Goal: Check status: Check status

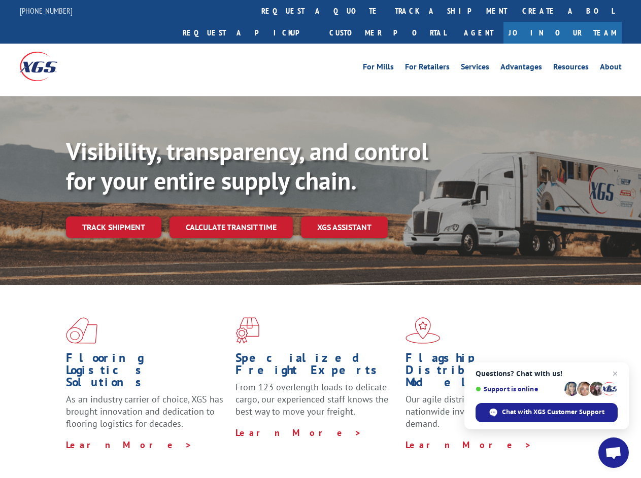
click at [320, 239] on div "Visibility, transparency, and control for your entire supply chain. Track shipm…" at bounding box center [353, 208] width 575 height 142
click at [387, 11] on link "track a shipment" at bounding box center [450, 11] width 127 height 22
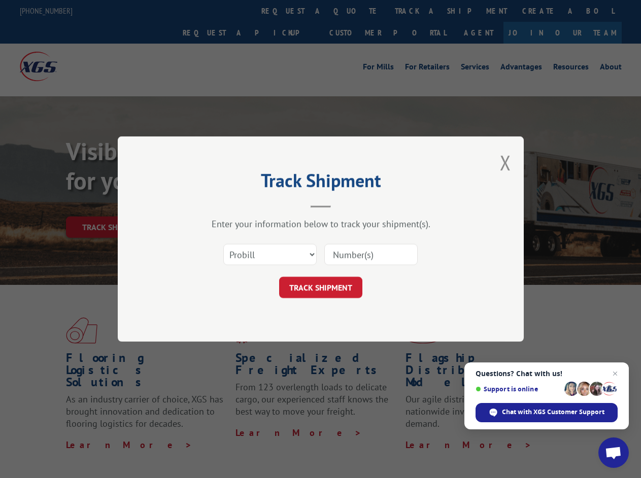
scroll to position [322, 0]
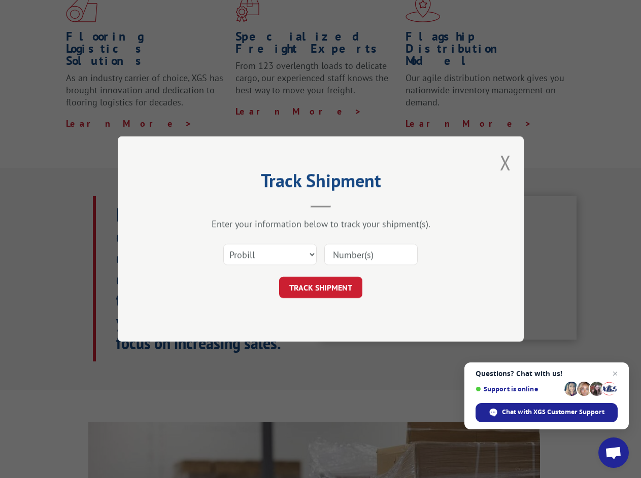
click at [354, 11] on div "Track Shipment Enter your information below to track your shipment(s). Select c…" at bounding box center [320, 239] width 641 height 478
click at [417, 11] on div "Track Shipment Enter your information below to track your shipment(s). Select c…" at bounding box center [320, 239] width 641 height 478
click at [113, 205] on div "Track Shipment Enter your information below to track your shipment(s). Select c…" at bounding box center [320, 239] width 641 height 478
click at [230, 205] on header "Track Shipment" at bounding box center [320, 190] width 304 height 34
click at [344, 205] on header "Track Shipment" at bounding box center [320, 190] width 304 height 34
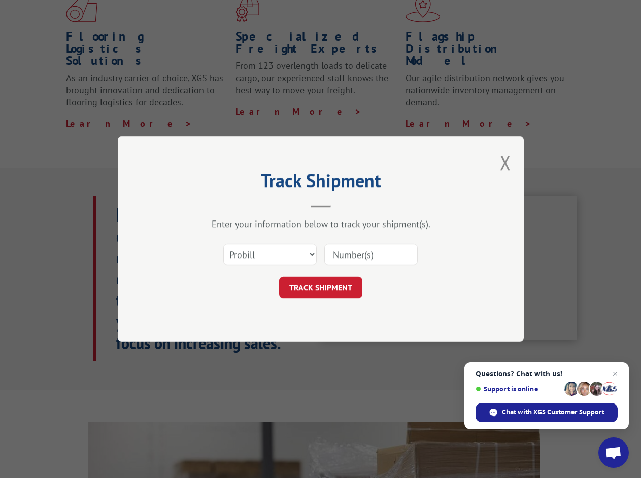
click at [613, 453] on span "Open chat" at bounding box center [613, 454] width 17 height 14
